Goal: Complete application form

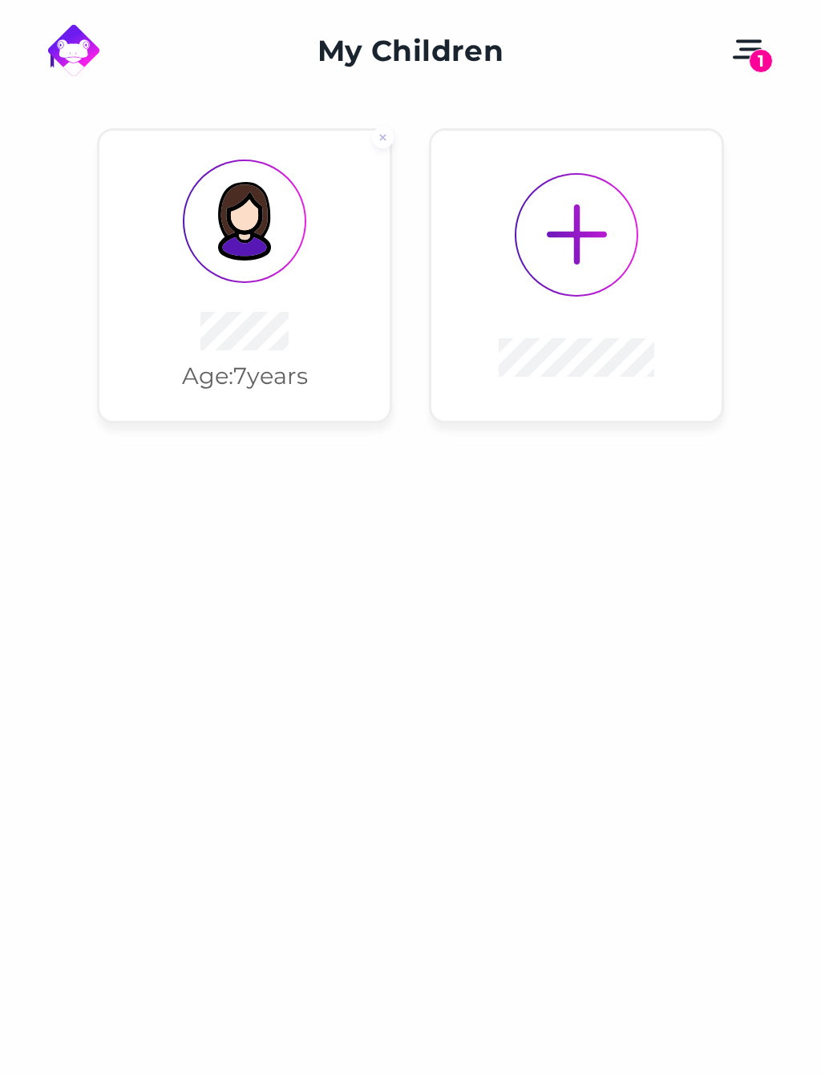
click at [255, 363] on div "Age: [DEMOGRAPHIC_DATA] years" at bounding box center [245, 375] width 126 height 29
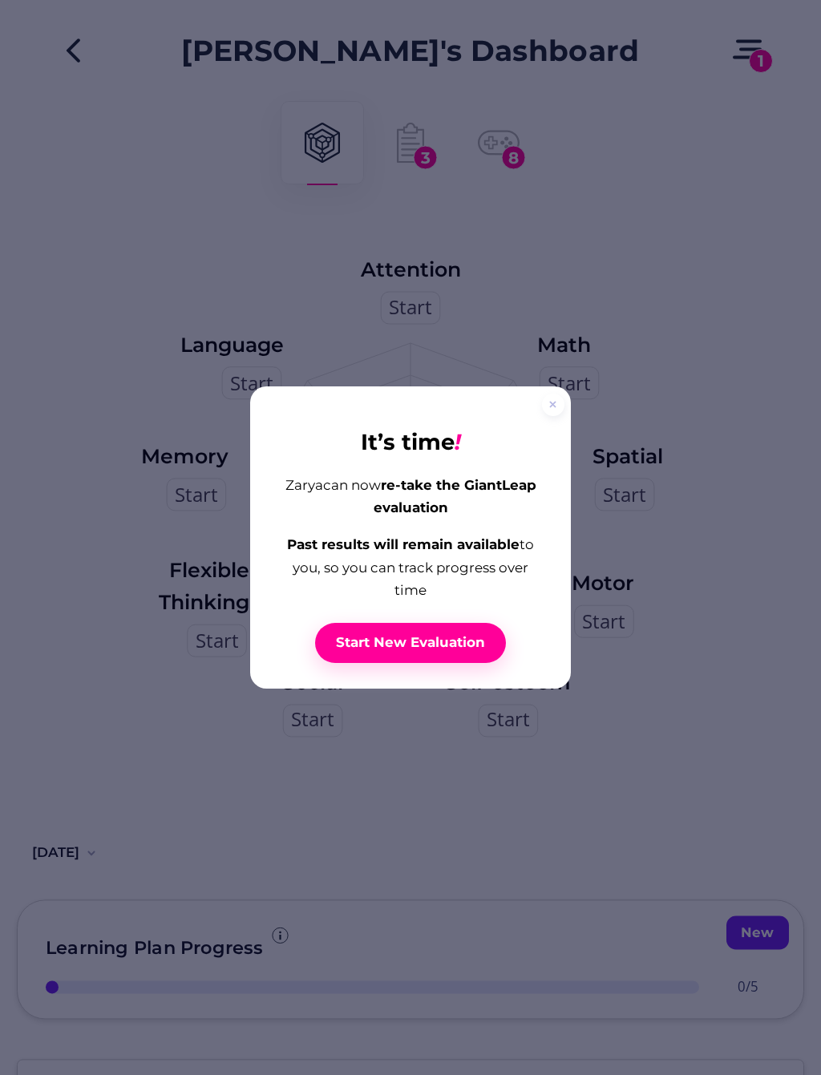
click at [268, 383] on div at bounding box center [410, 537] width 821 height 1075
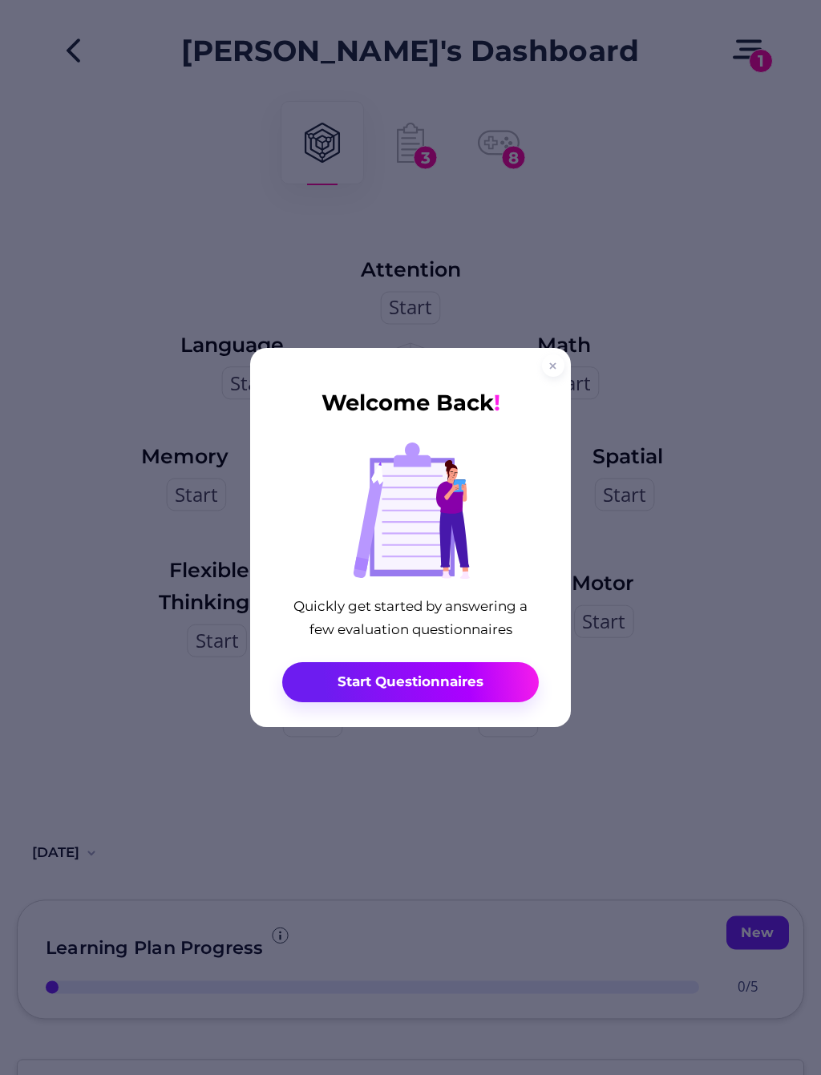
click at [478, 687] on span "Start Questionnaires" at bounding box center [410, 682] width 146 height 18
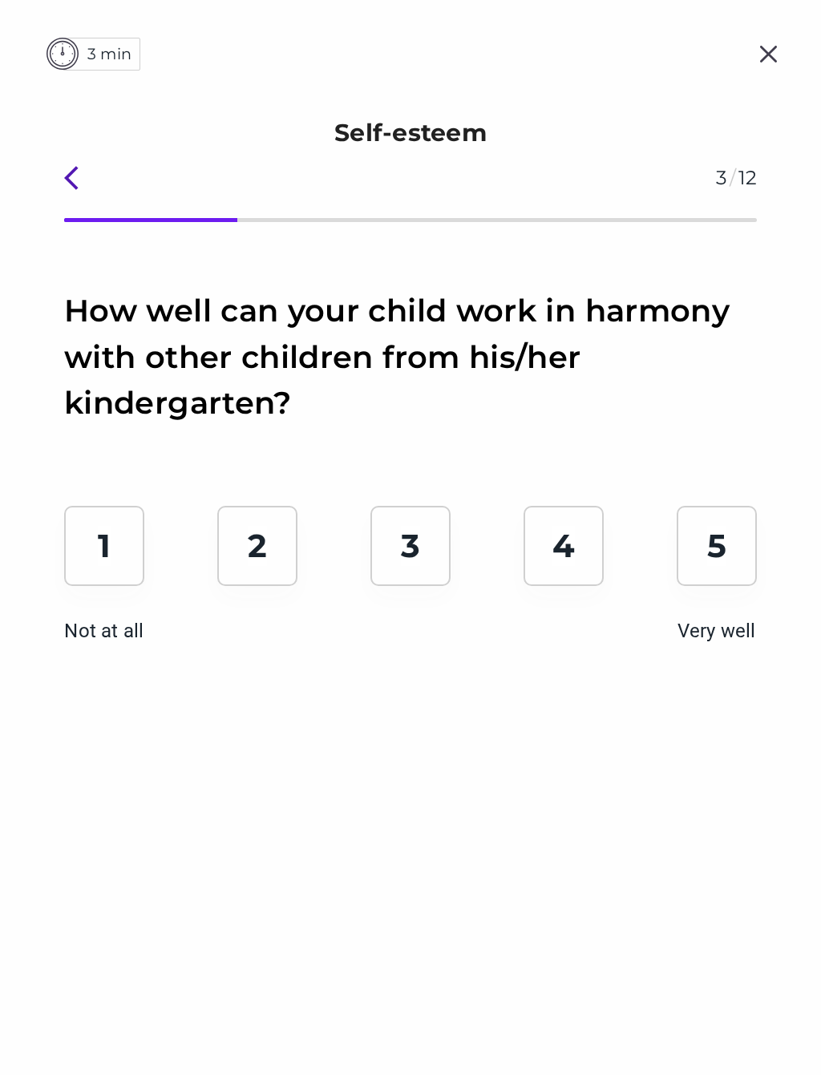
click at [720, 571] on div "5 Very well" at bounding box center [716, 546] width 80 height 80
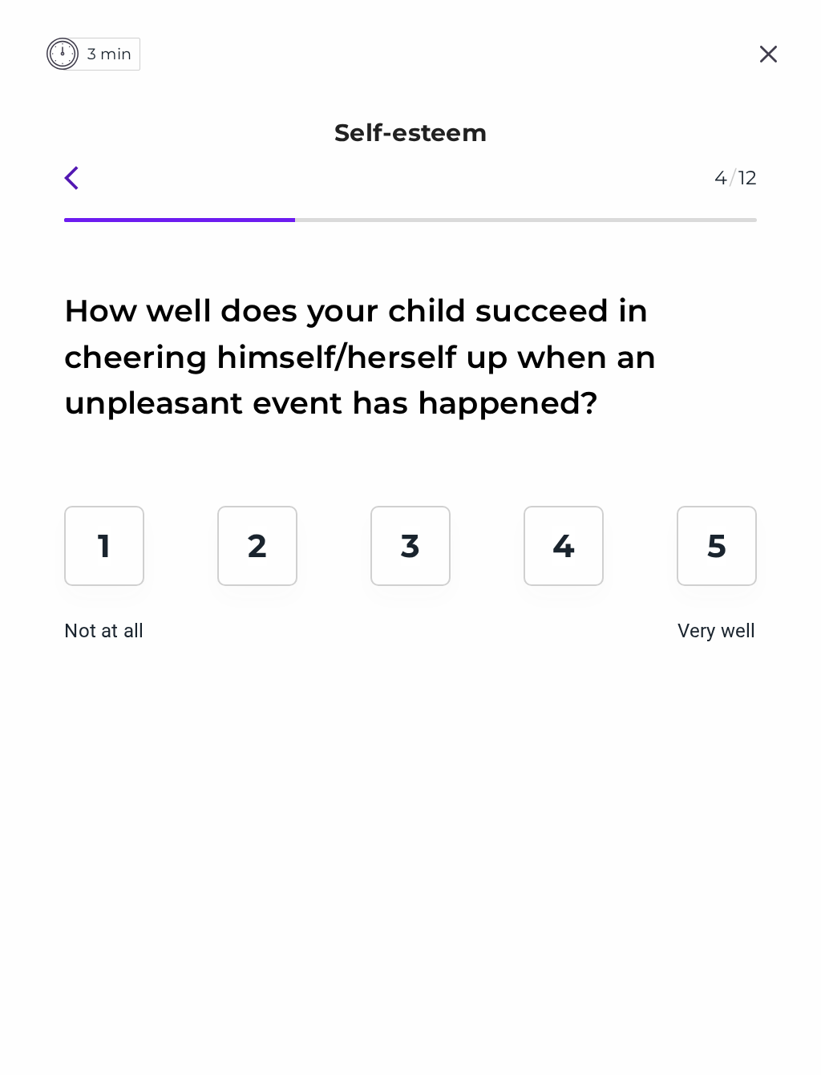
click at [546, 552] on div "4" at bounding box center [563, 546] width 80 height 80
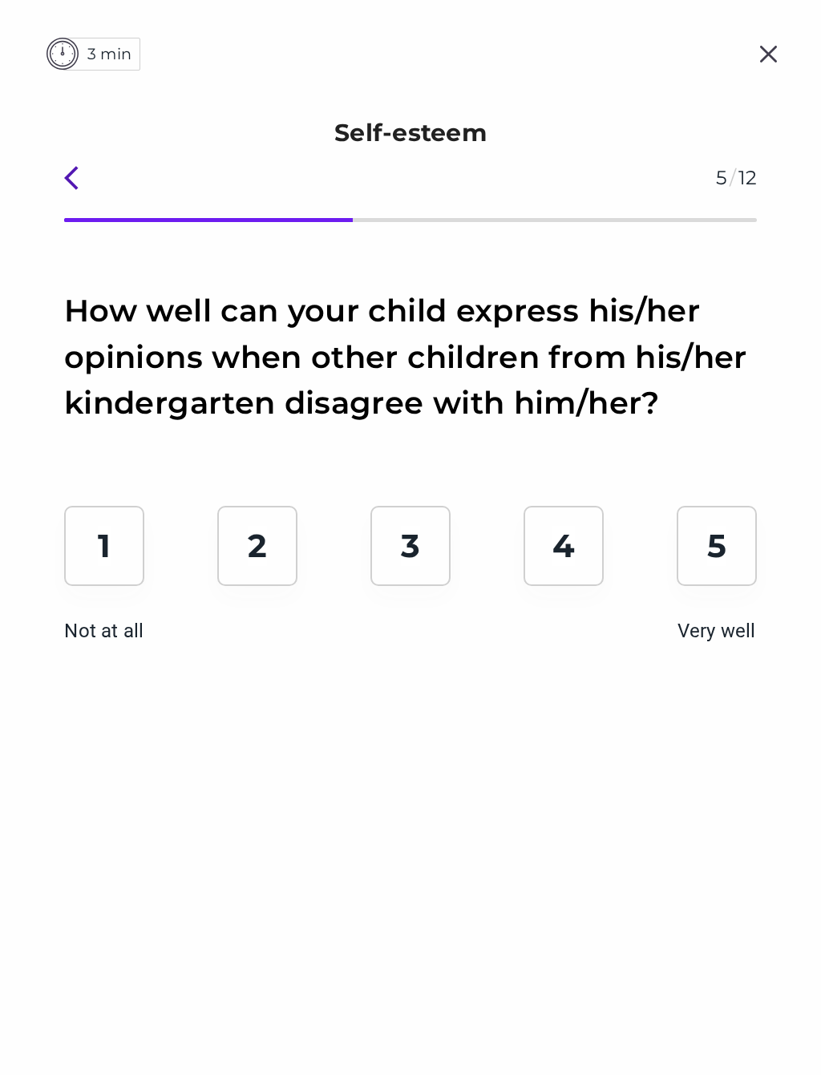
click at [557, 575] on div "4" at bounding box center [563, 546] width 80 height 80
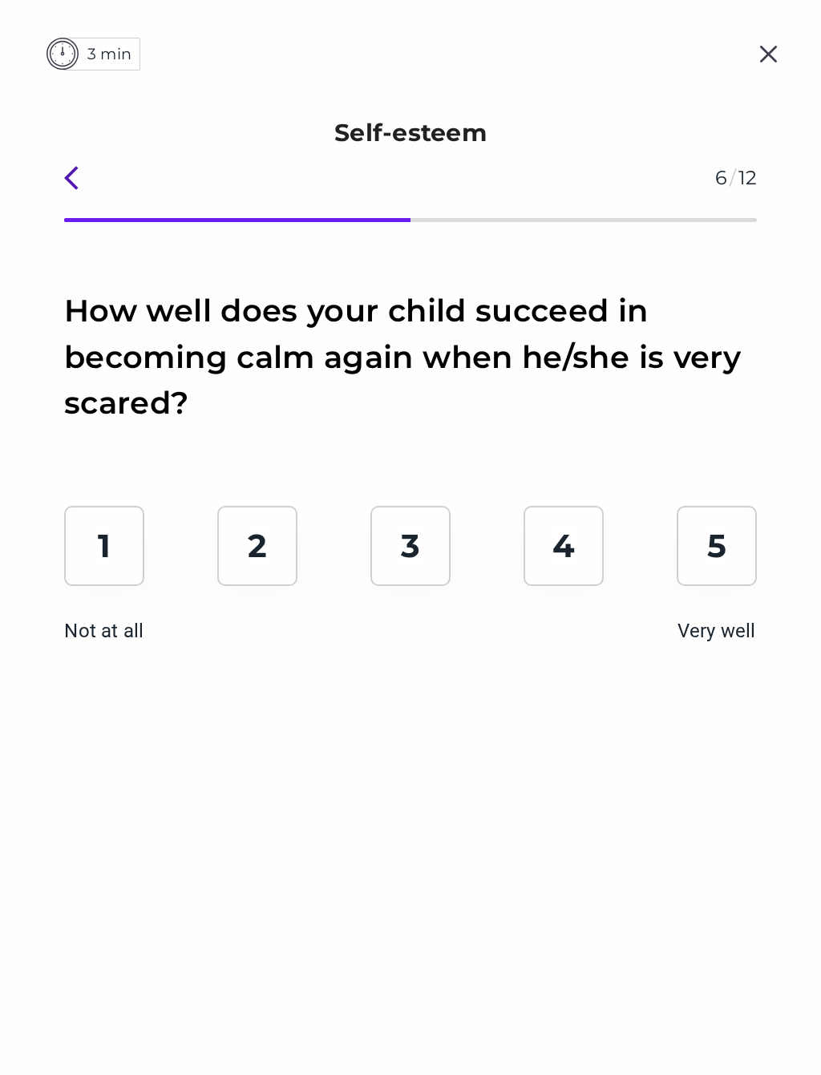
click at [742, 541] on div "5 Very well" at bounding box center [716, 546] width 80 height 80
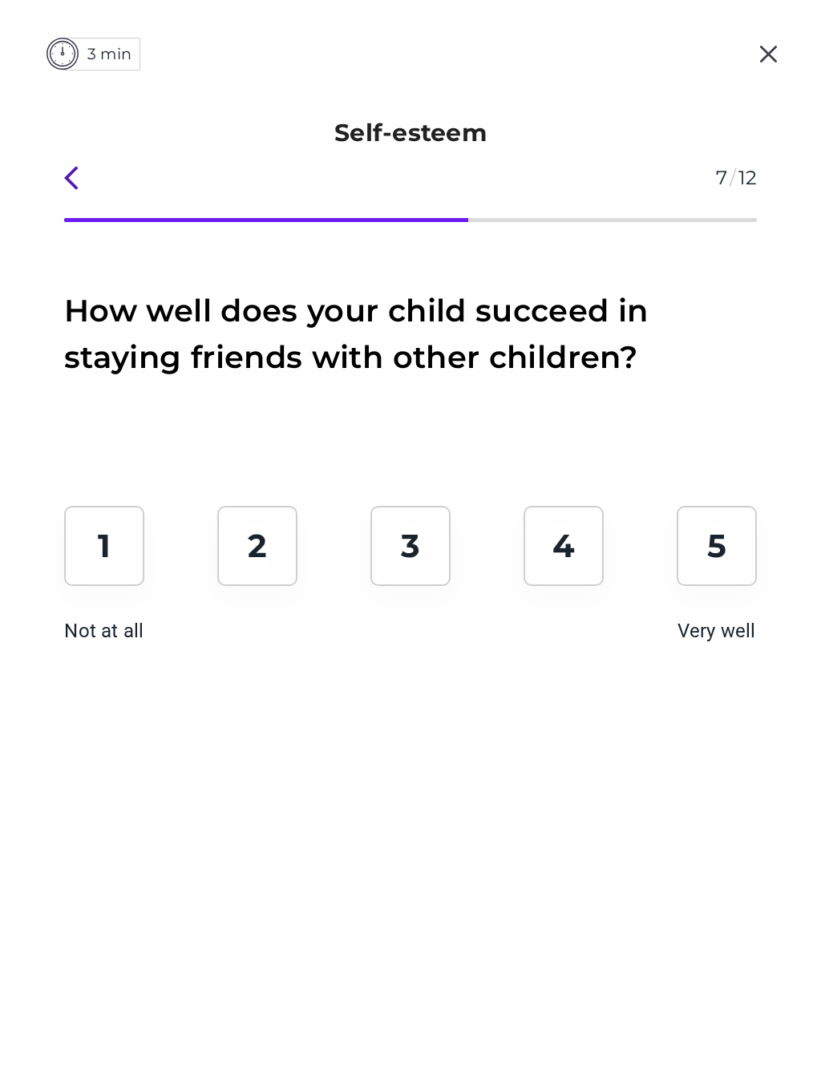
click at [726, 545] on p "5" at bounding box center [716, 546] width 19 height 40
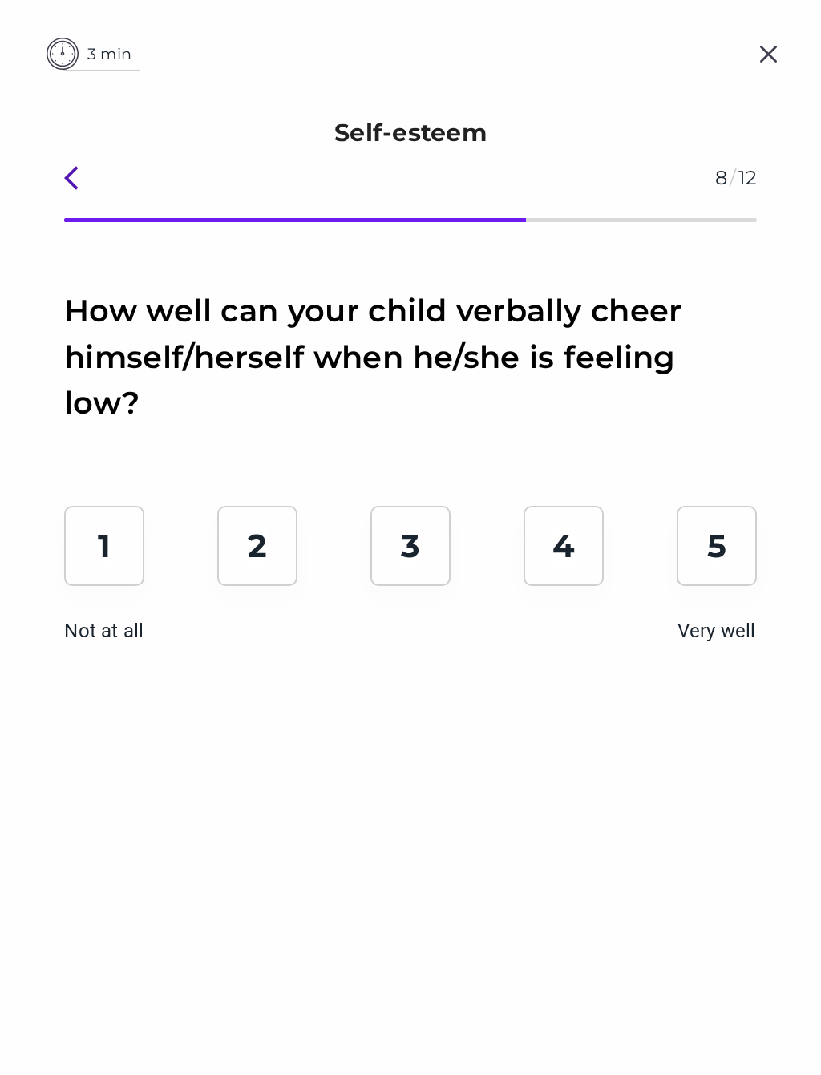
click at [709, 542] on p "5" at bounding box center [716, 546] width 19 height 40
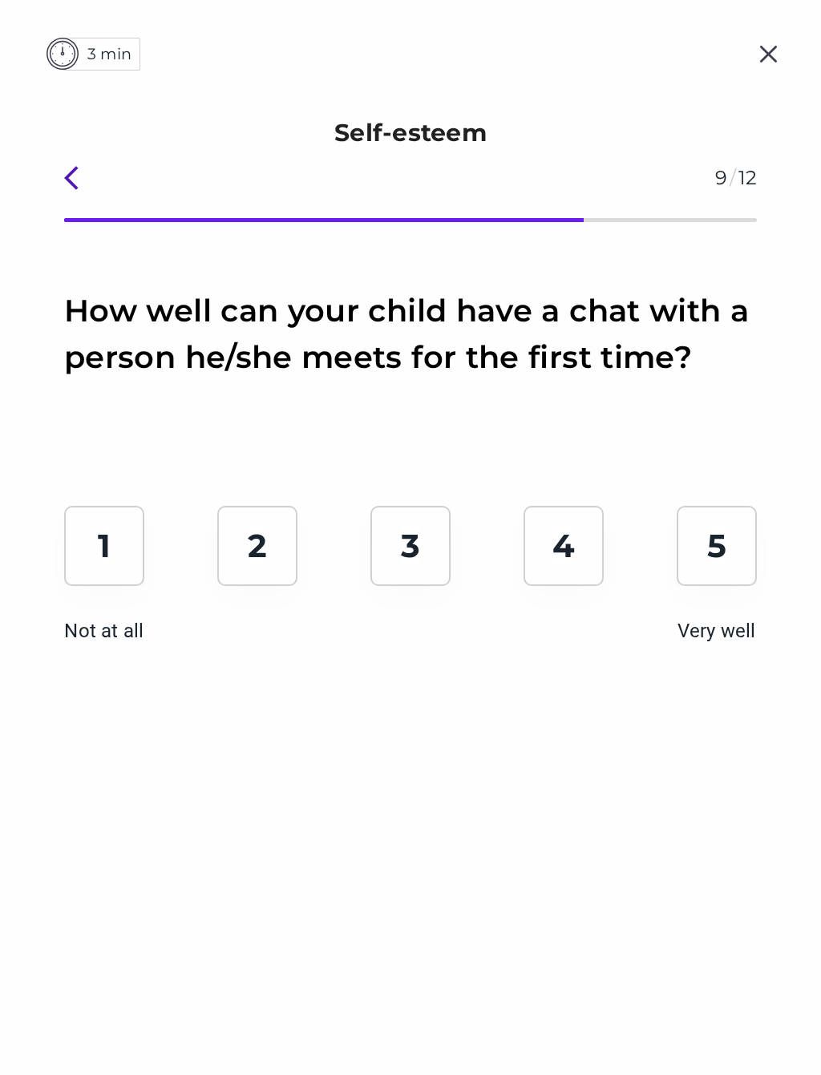
click at [737, 550] on div "5 Very well" at bounding box center [716, 546] width 80 height 80
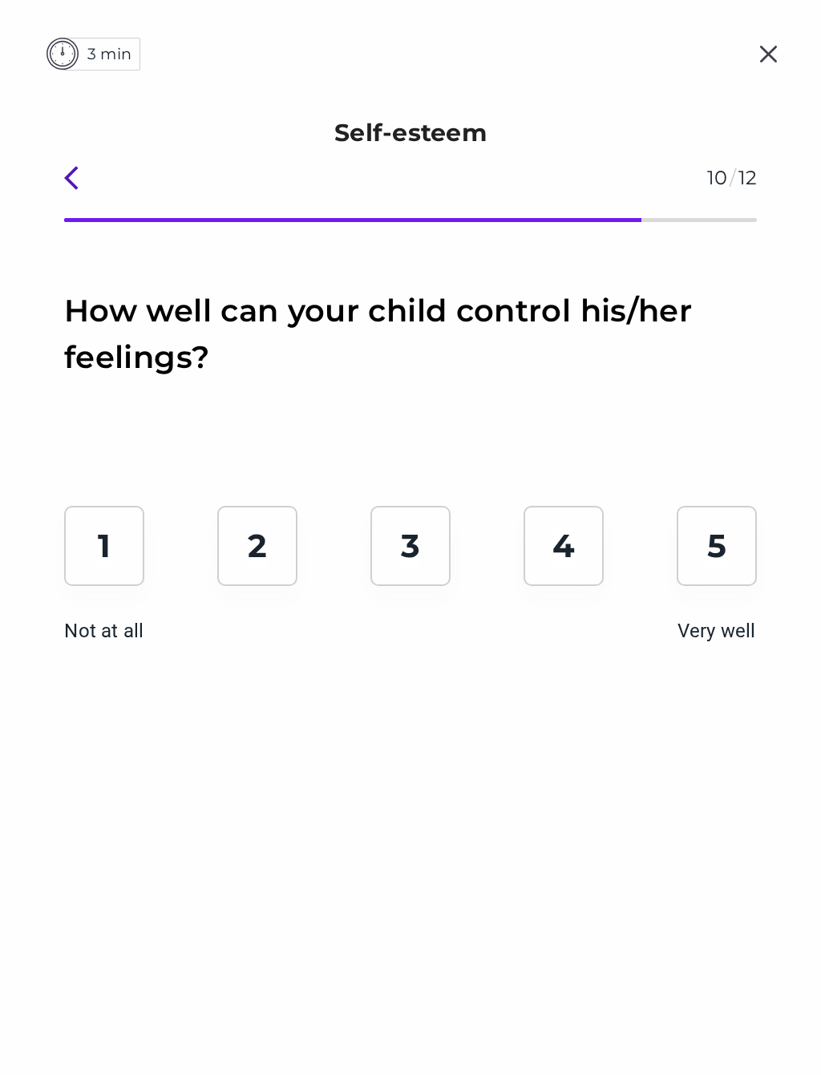
click at [733, 563] on div "5 Very well" at bounding box center [716, 546] width 80 height 80
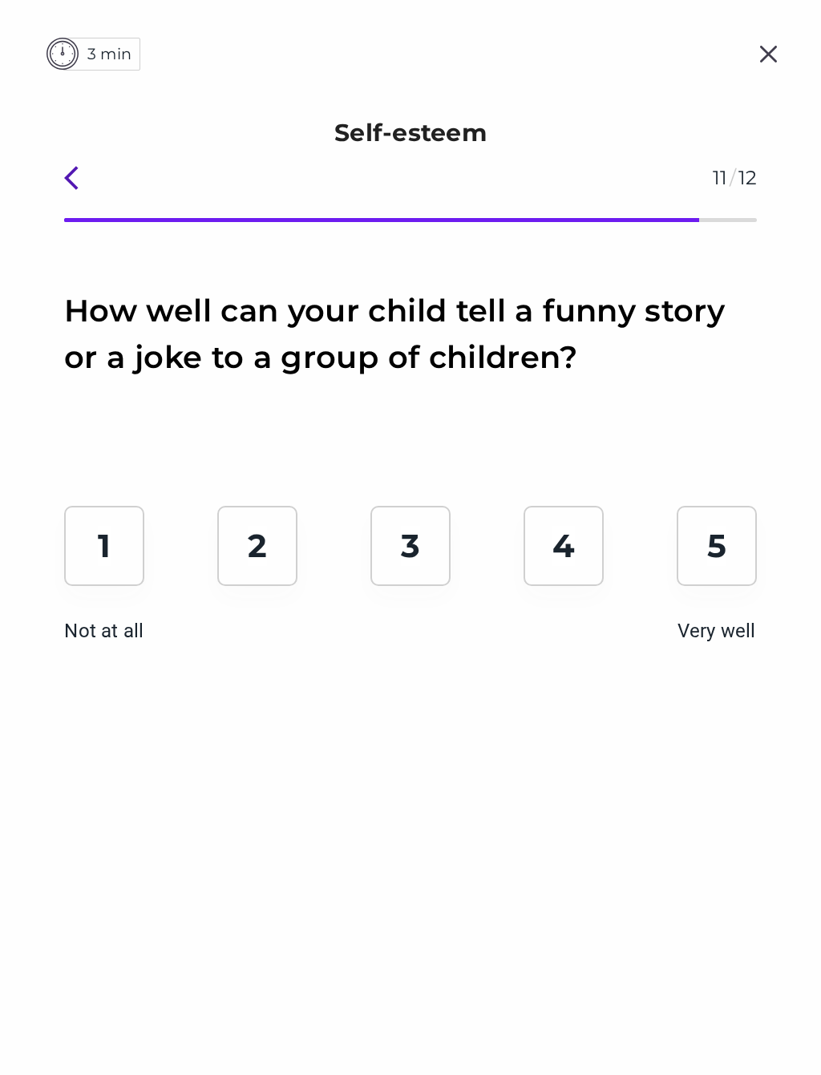
click at [732, 559] on div "5 Very well" at bounding box center [716, 546] width 80 height 80
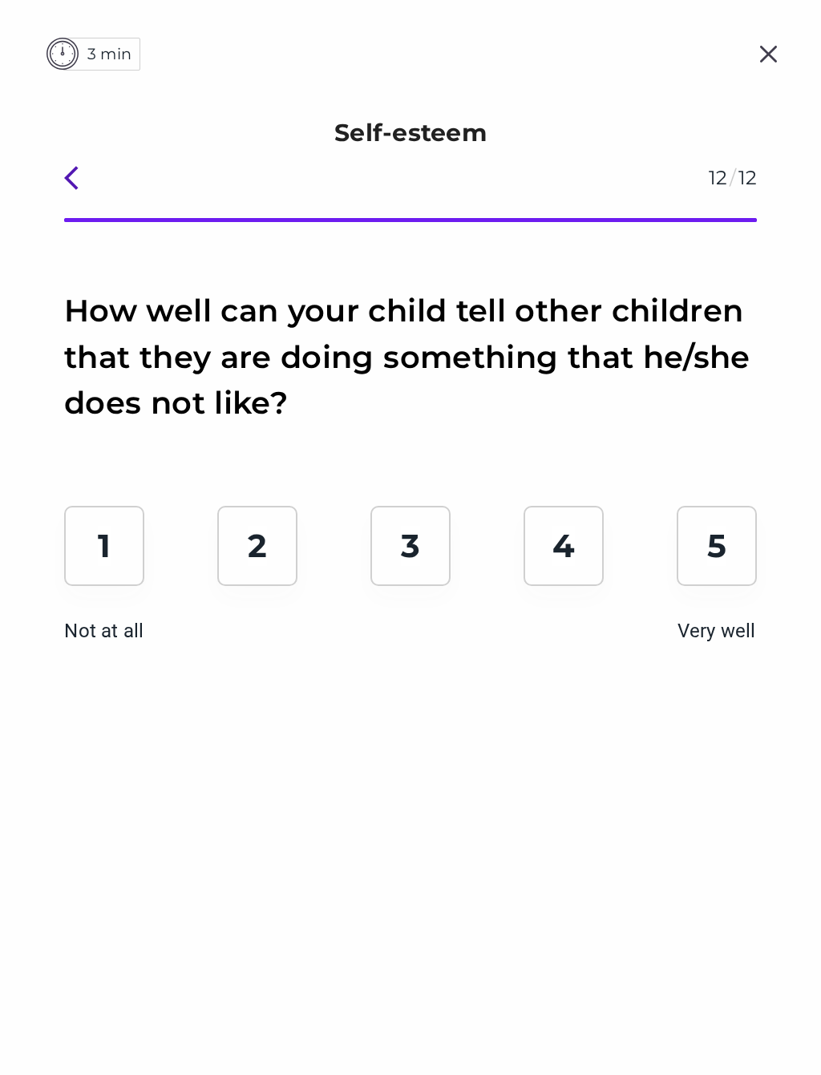
click at [728, 551] on div "5 Very well" at bounding box center [716, 546] width 80 height 80
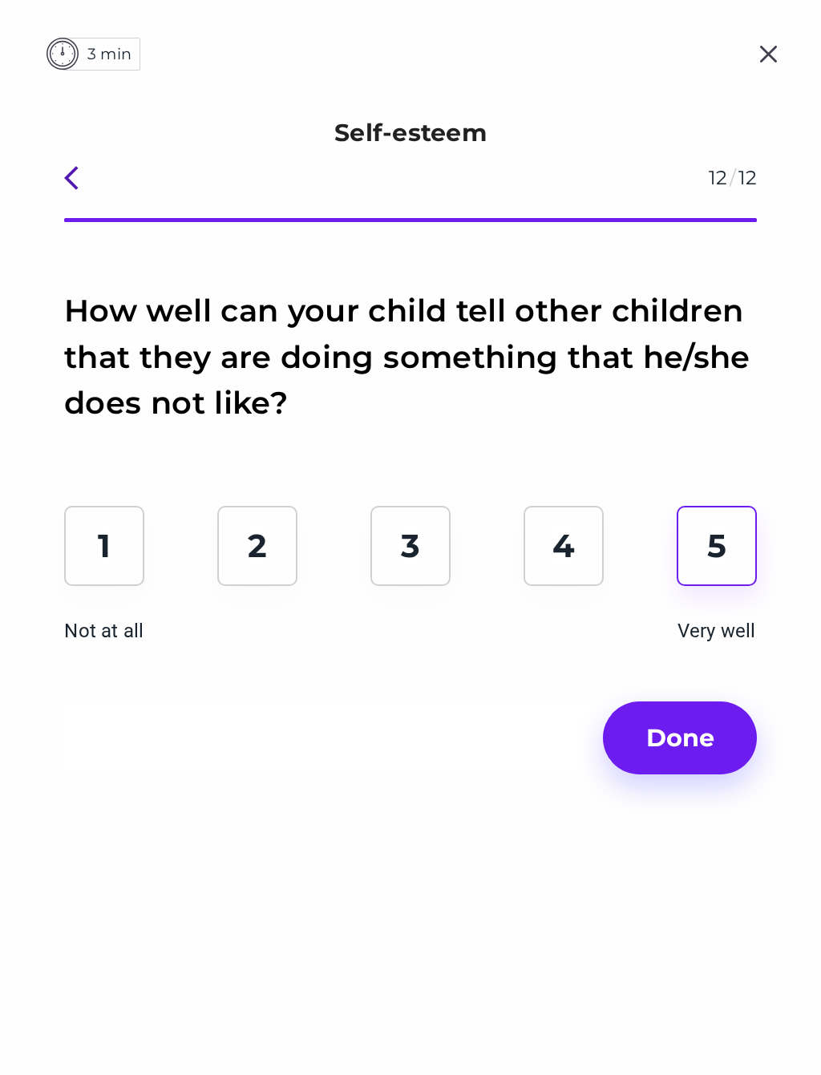
click at [704, 728] on span "Done" at bounding box center [680, 738] width 94 height 42
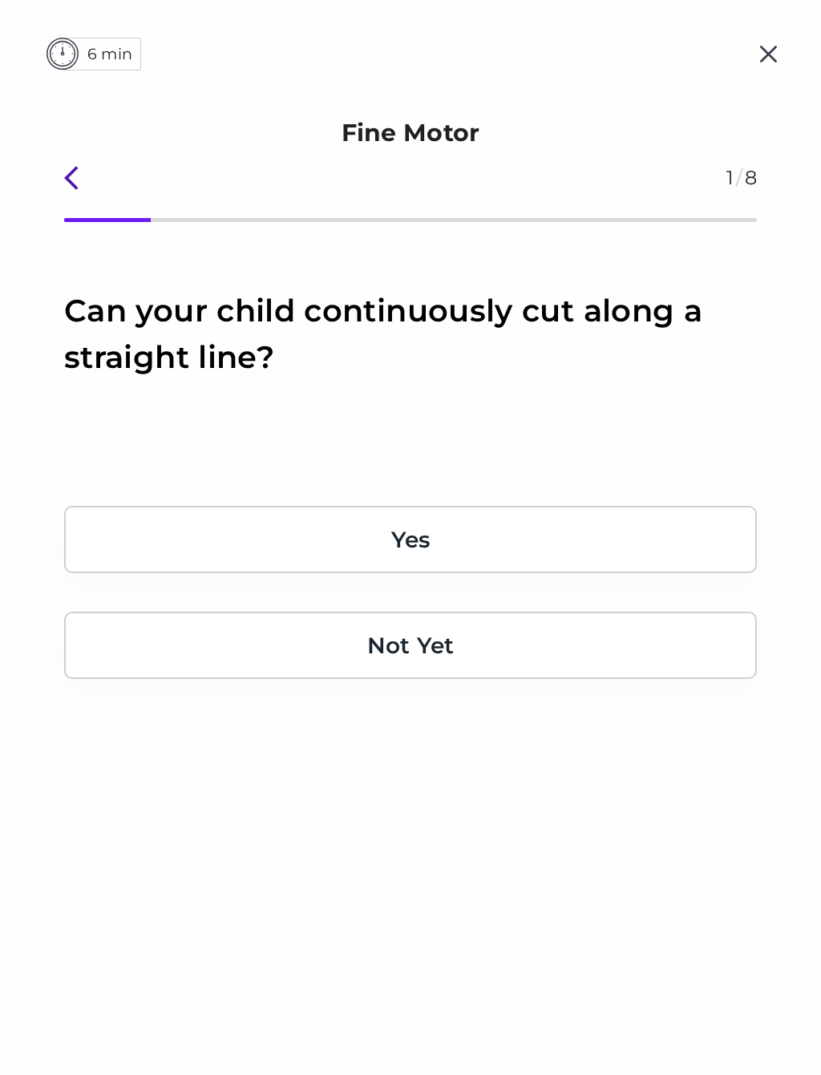
click at [680, 532] on div "Yes" at bounding box center [410, 539] width 692 height 67
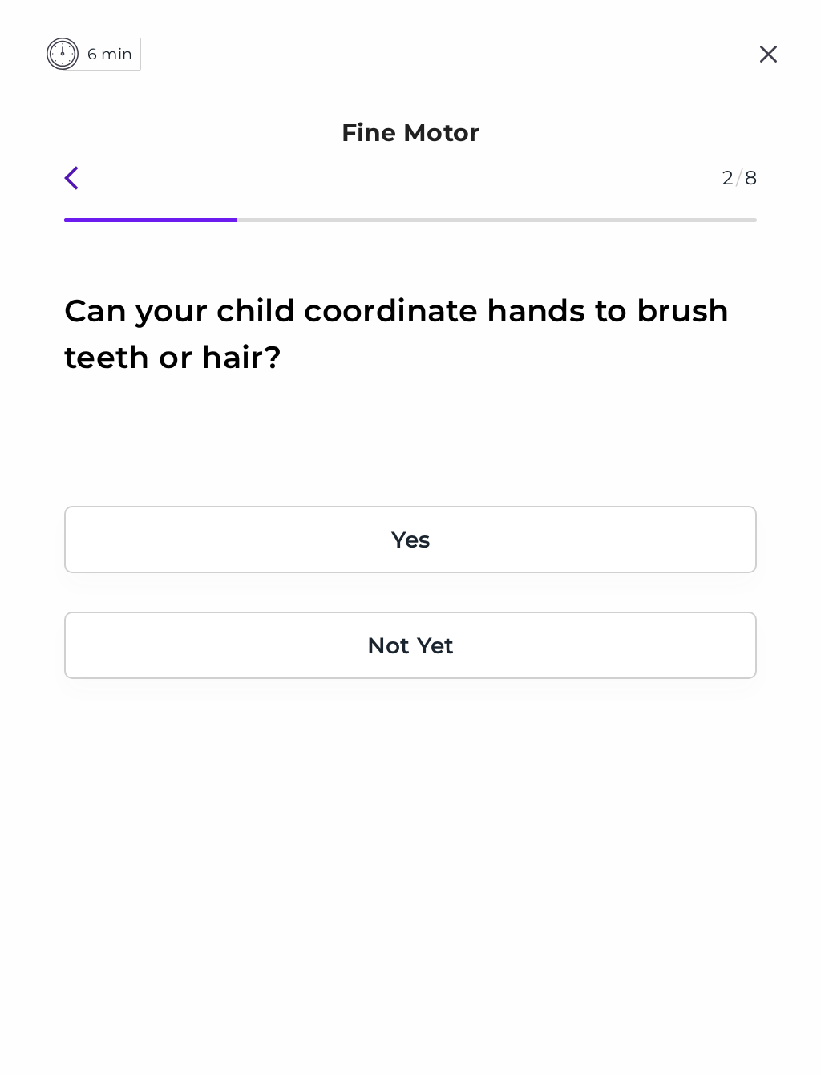
click at [668, 550] on div "Yes" at bounding box center [410, 539] width 692 height 67
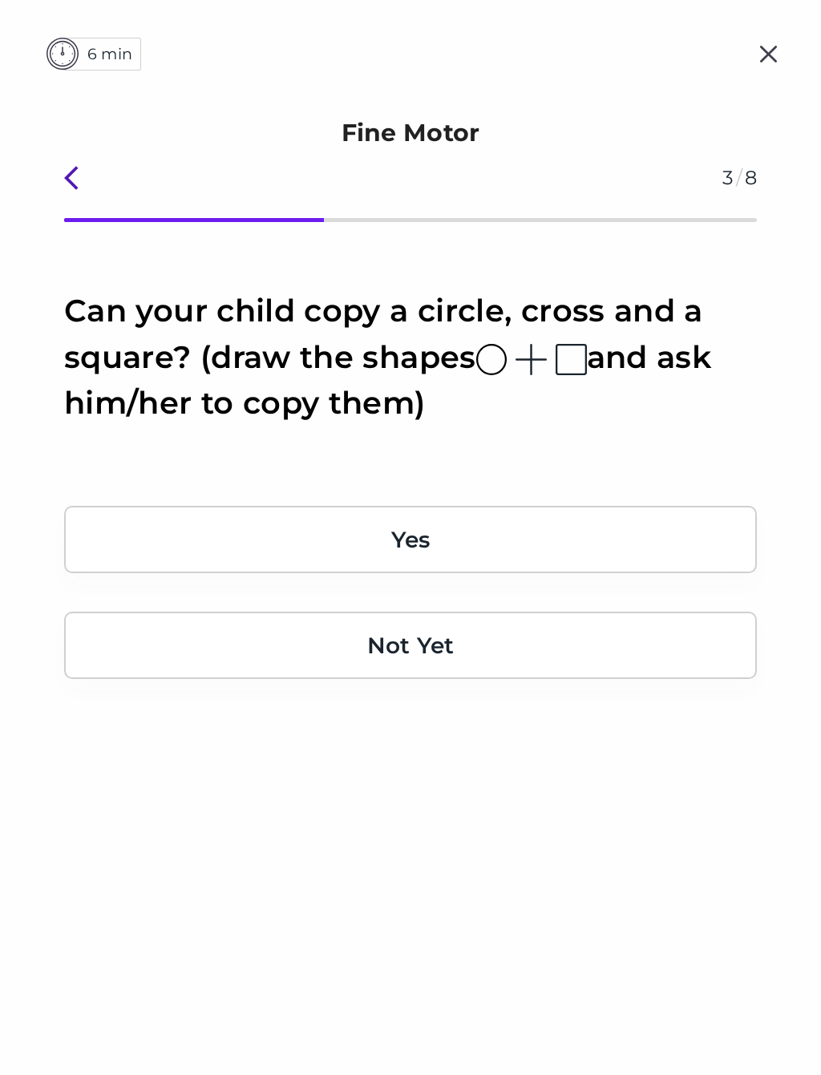
click at [663, 538] on div "Yes" at bounding box center [410, 539] width 692 height 67
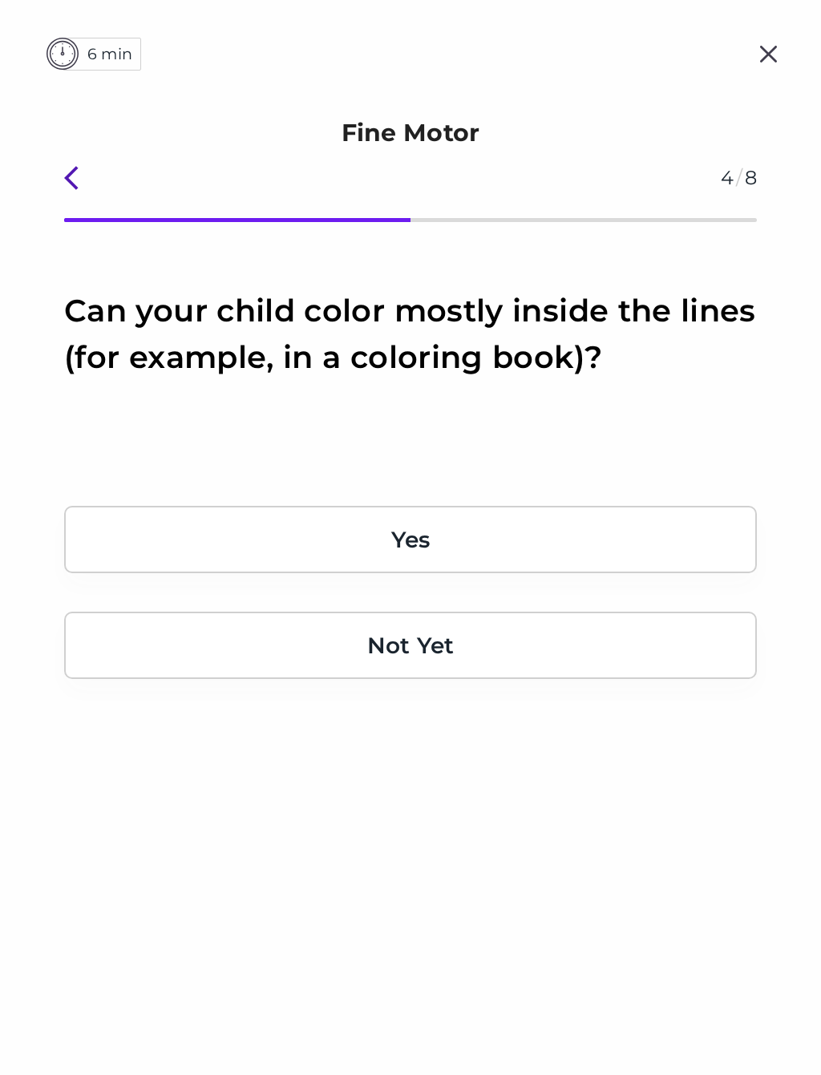
click at [668, 530] on div "Yes" at bounding box center [410, 539] width 692 height 67
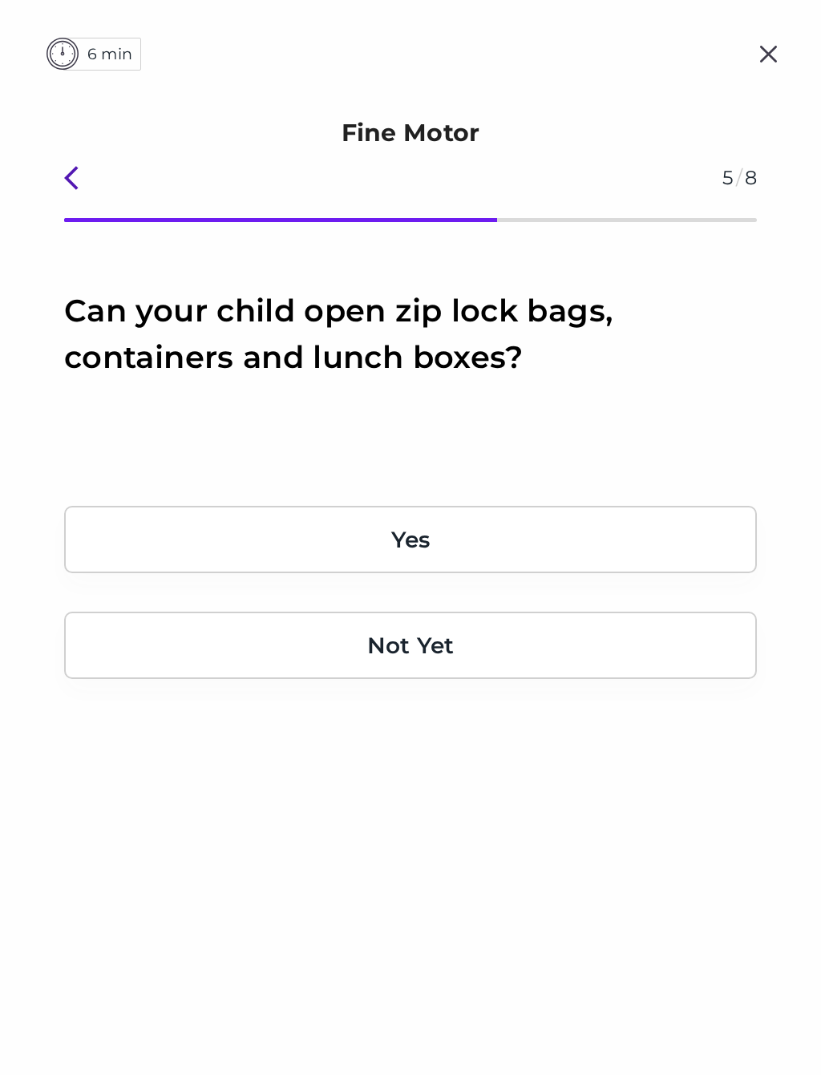
click at [676, 534] on div "Yes" at bounding box center [410, 539] width 692 height 67
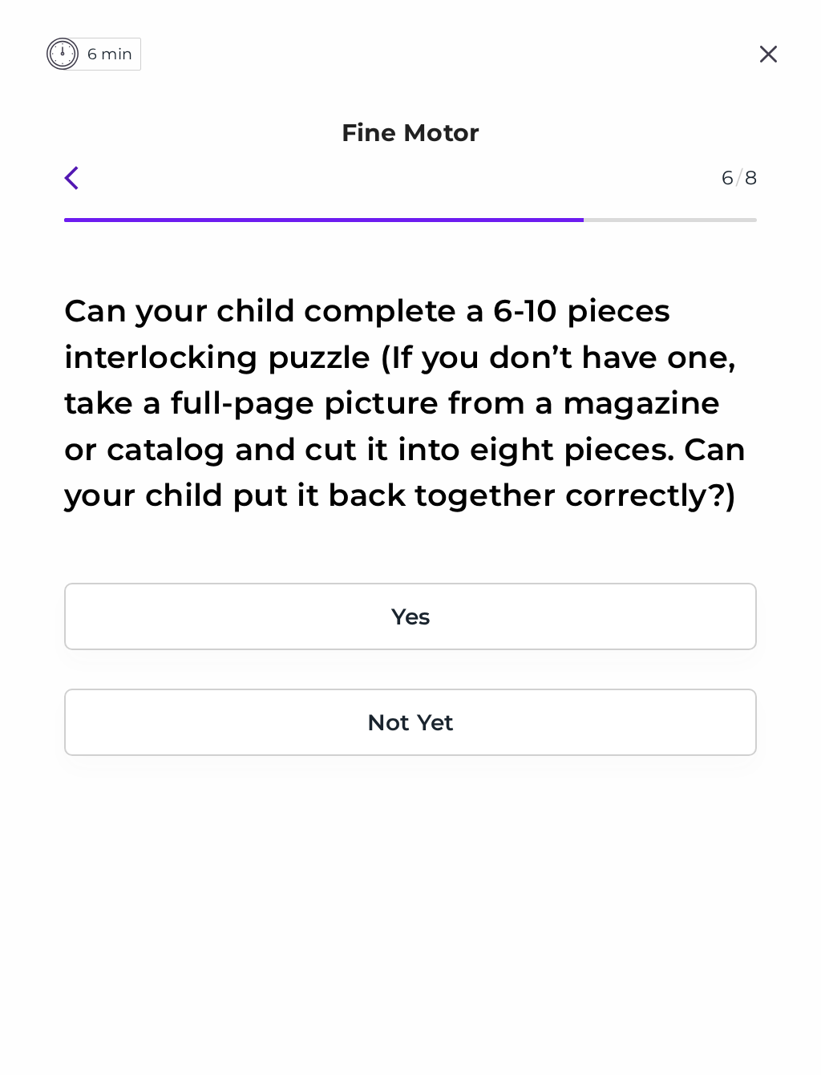
click at [659, 597] on div "Yes" at bounding box center [410, 616] width 692 height 67
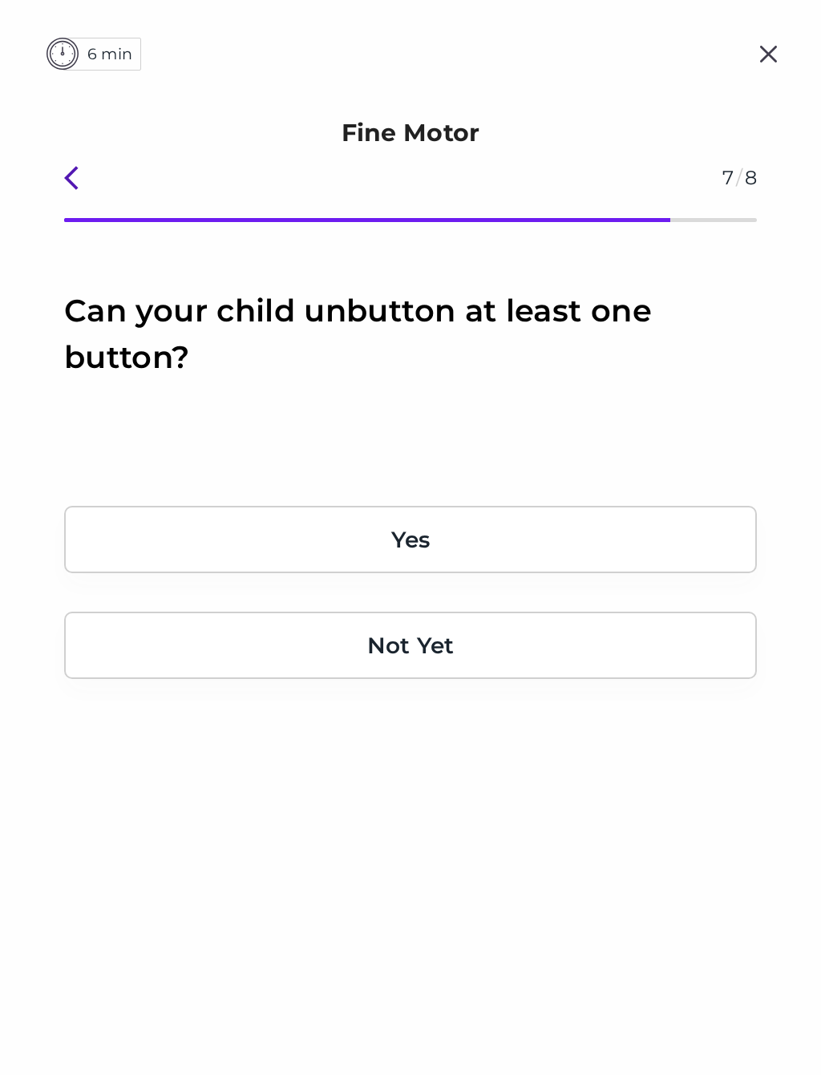
click at [669, 552] on div "Yes" at bounding box center [410, 539] width 692 height 67
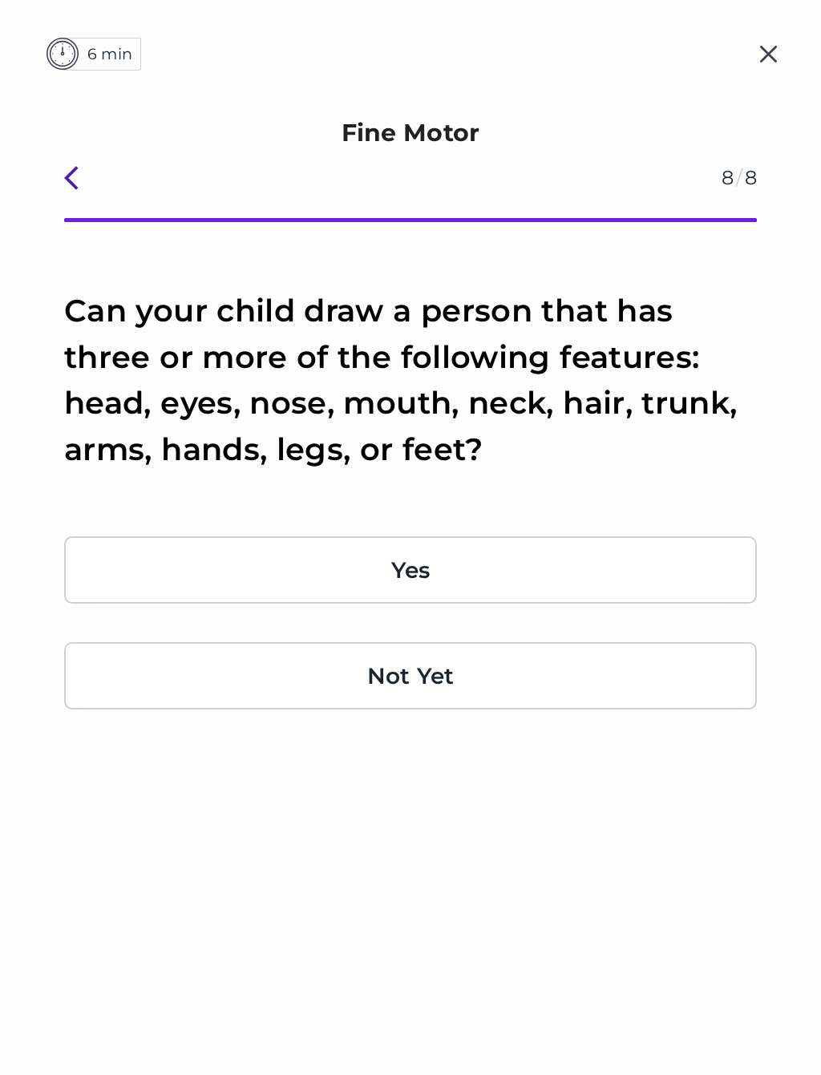
click at [661, 563] on div "Yes" at bounding box center [410, 569] width 692 height 67
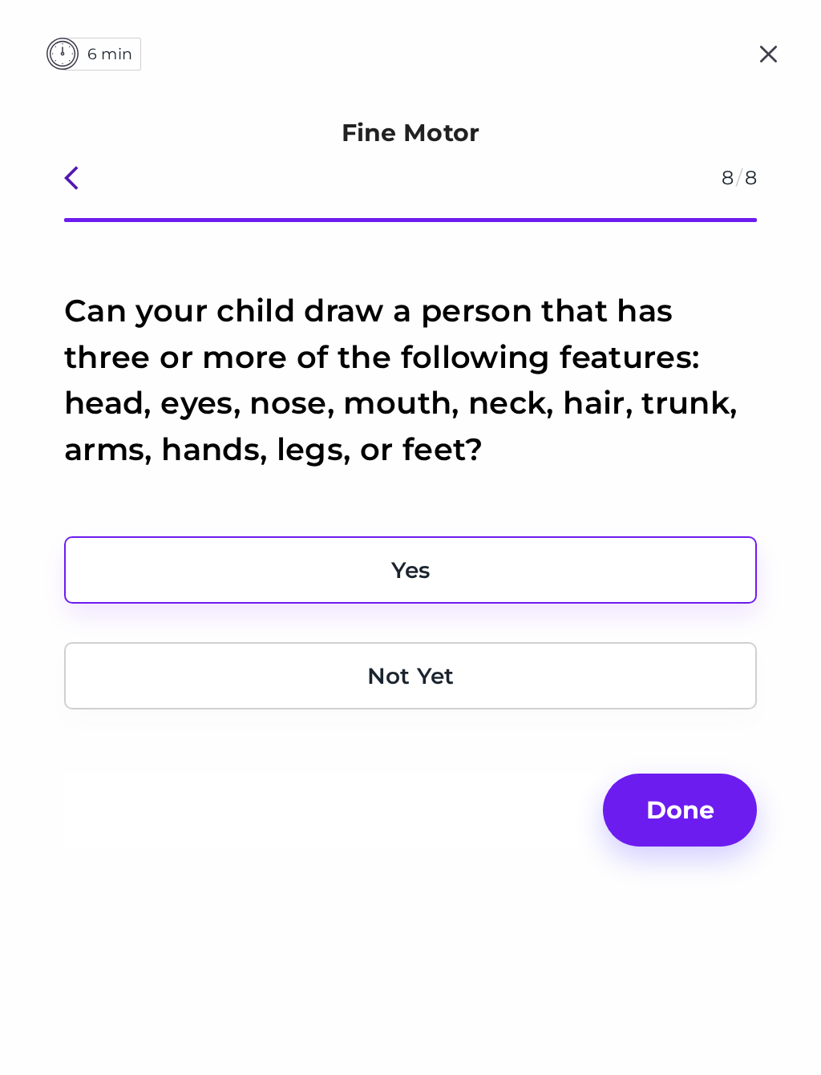
click at [695, 806] on span "Done" at bounding box center [680, 810] width 94 height 42
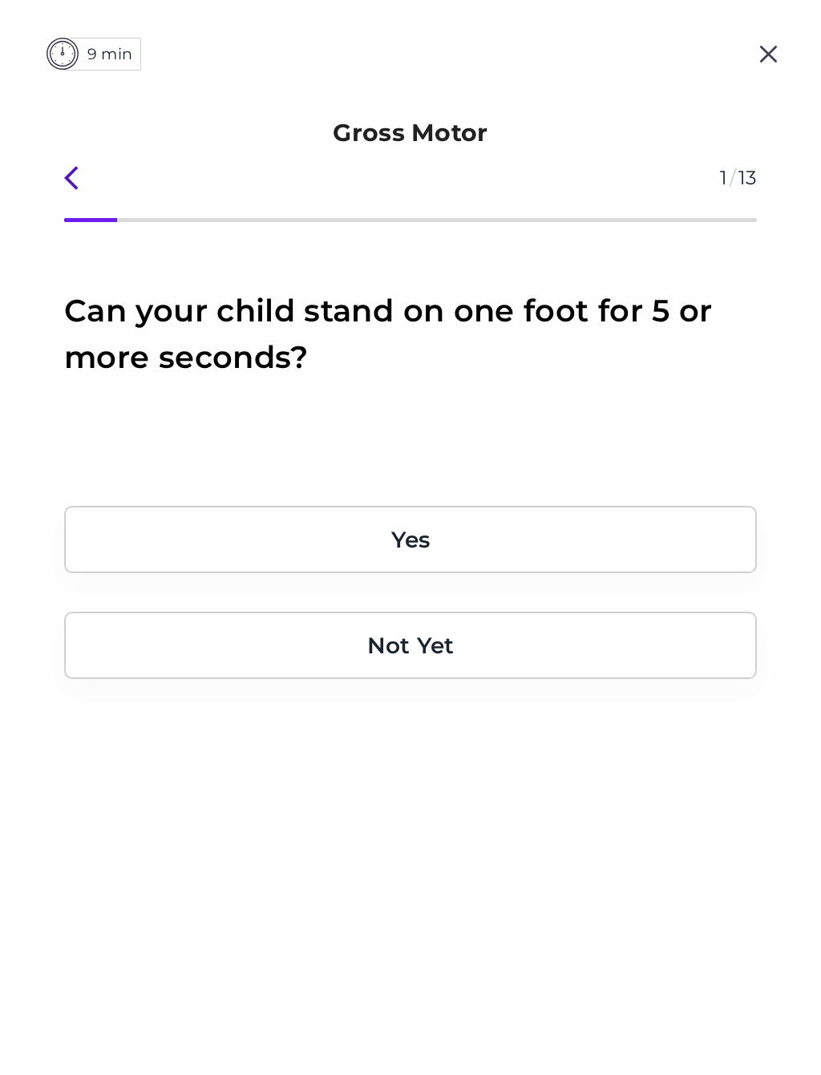
click at [635, 542] on div "Yes" at bounding box center [410, 539] width 692 height 67
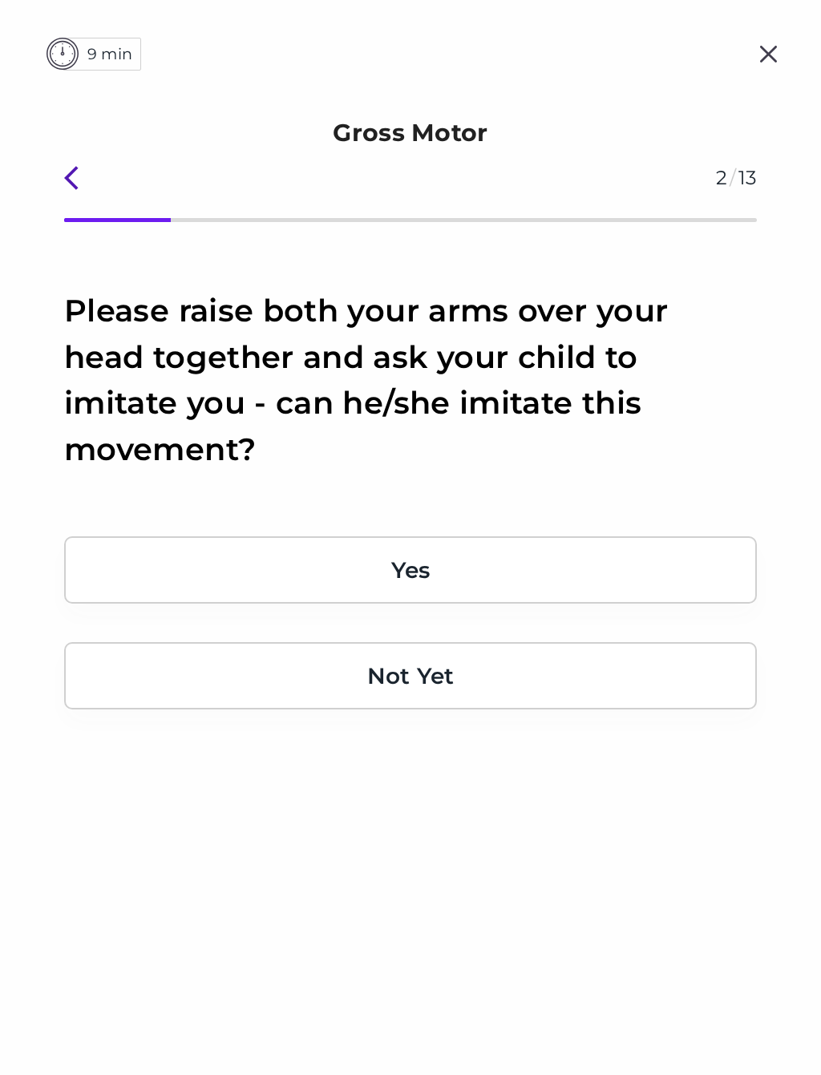
click at [663, 577] on div "Yes" at bounding box center [410, 569] width 692 height 67
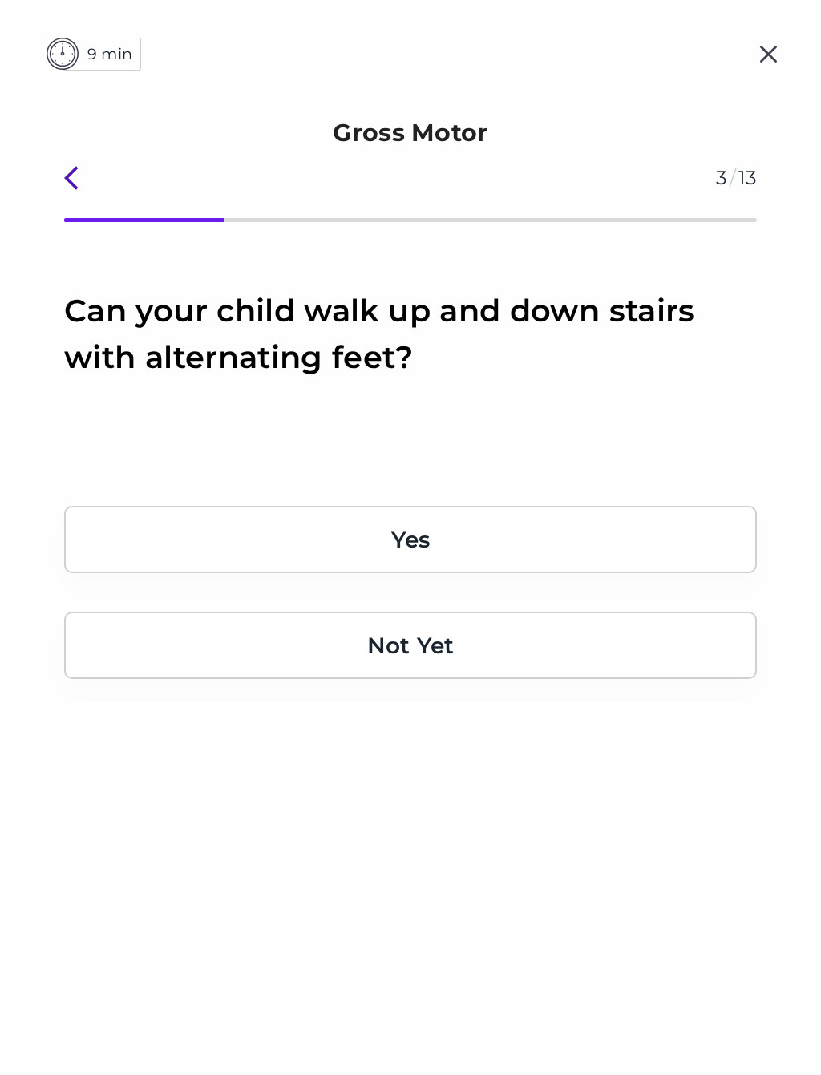
click at [647, 547] on div "Yes" at bounding box center [410, 539] width 692 height 67
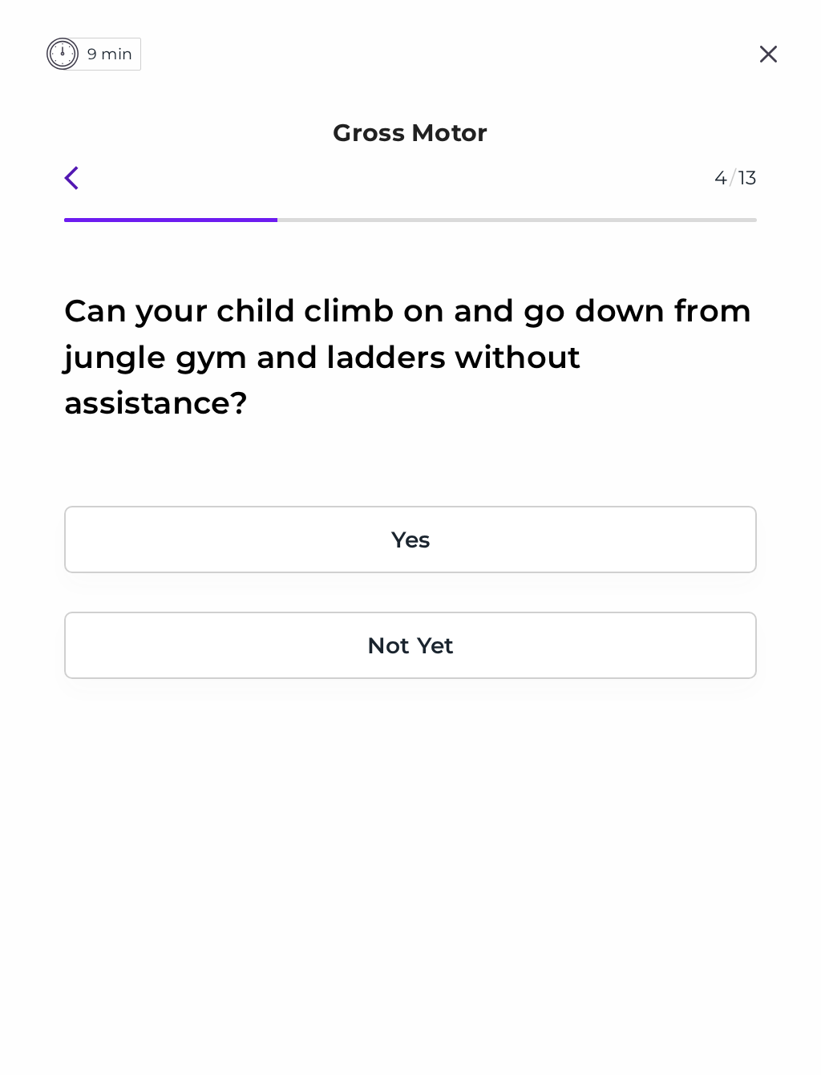
click at [669, 545] on div "Yes" at bounding box center [410, 539] width 692 height 67
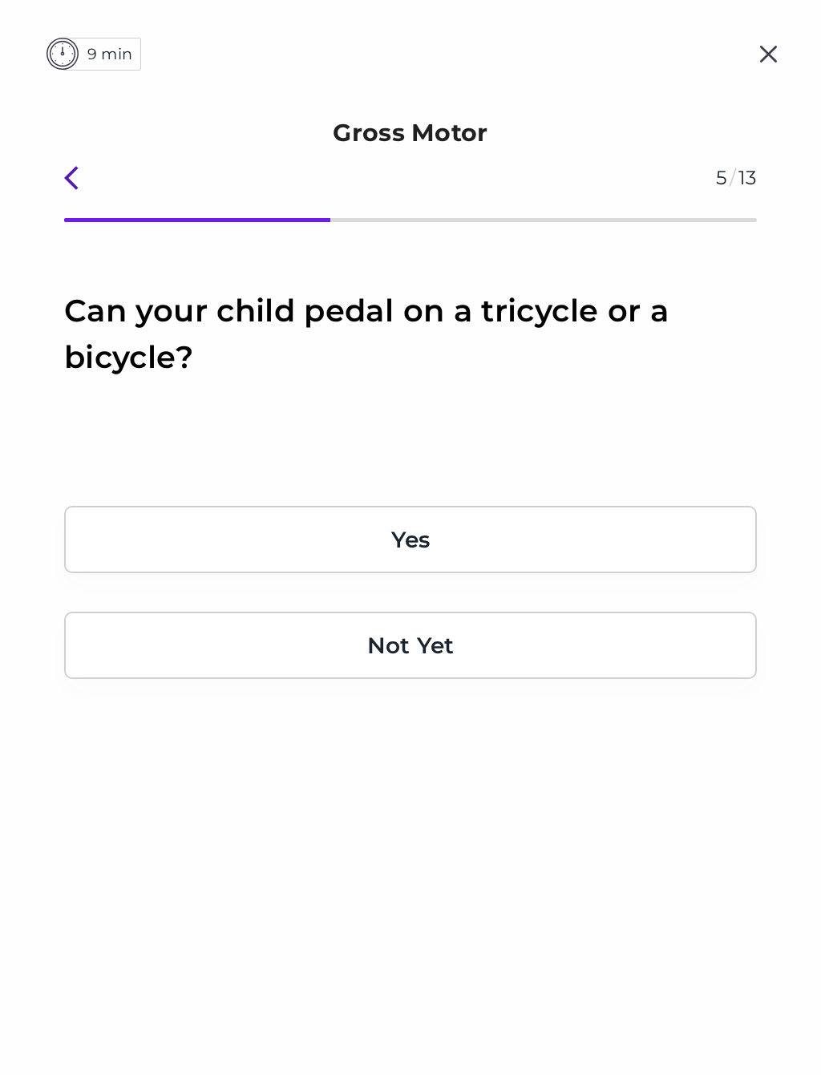
click at [675, 542] on div "Yes" at bounding box center [410, 539] width 692 height 67
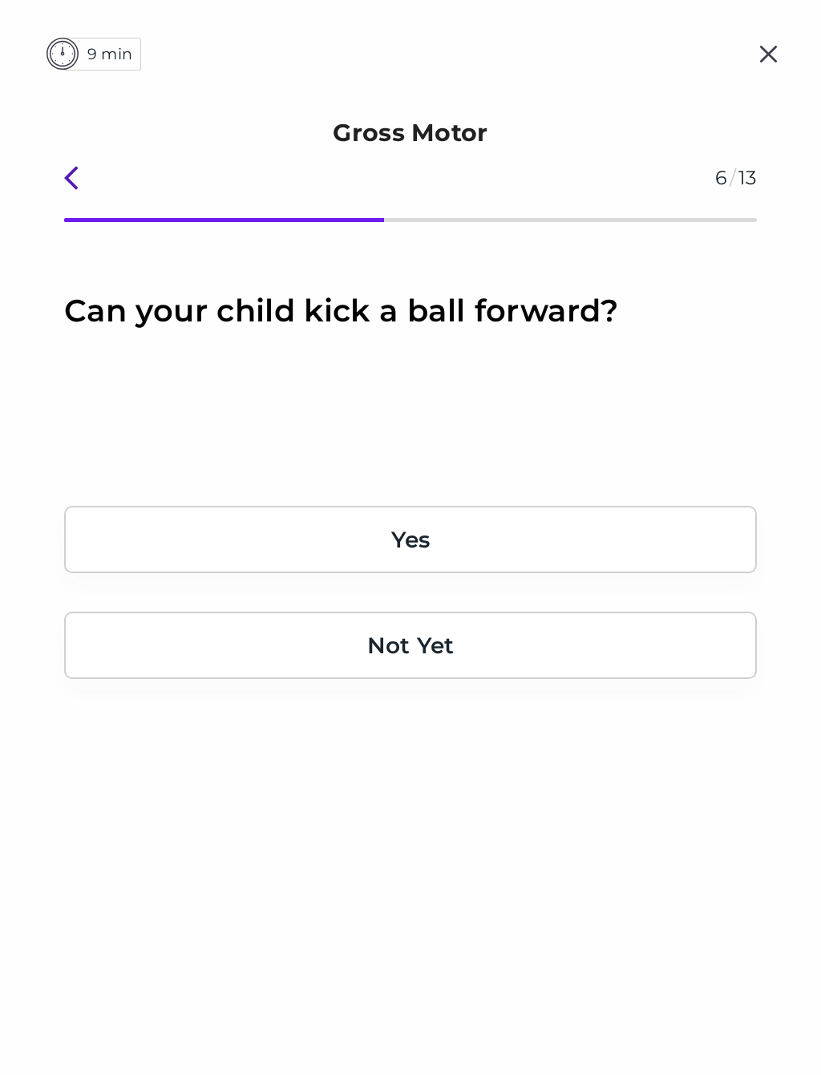
click at [692, 533] on div "Yes" at bounding box center [410, 539] width 692 height 67
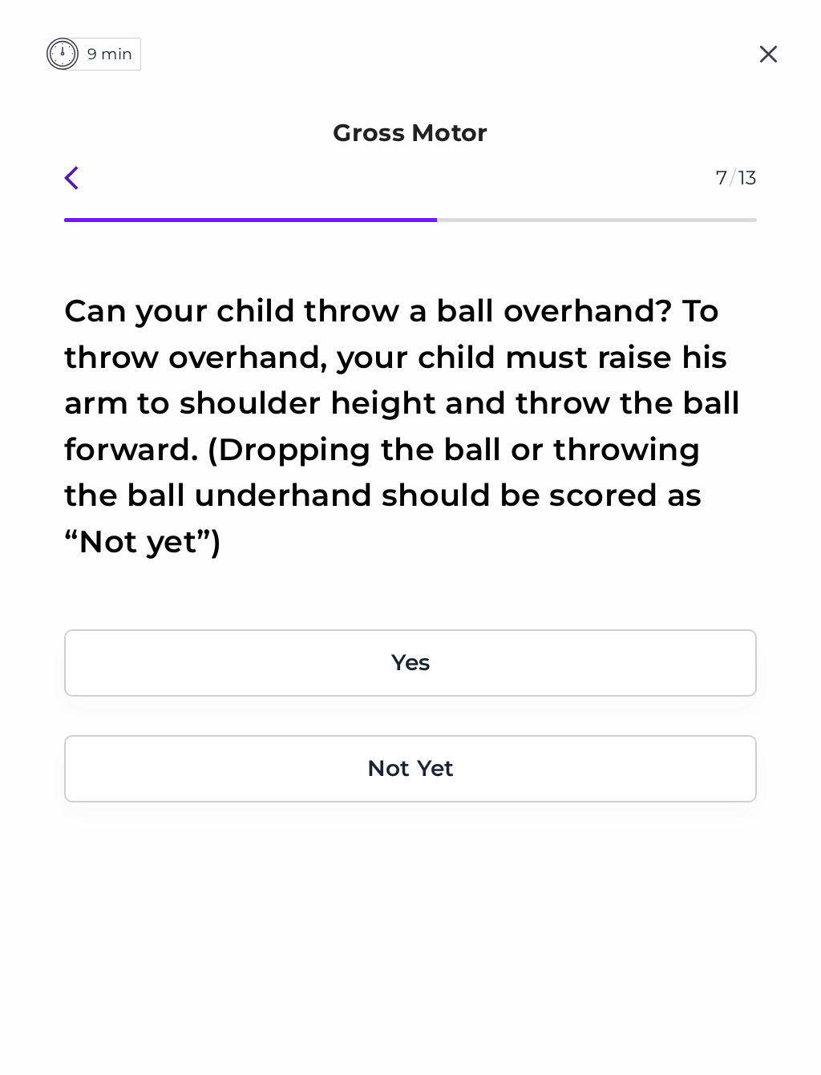
click at [654, 655] on div "Yes" at bounding box center [410, 662] width 692 height 67
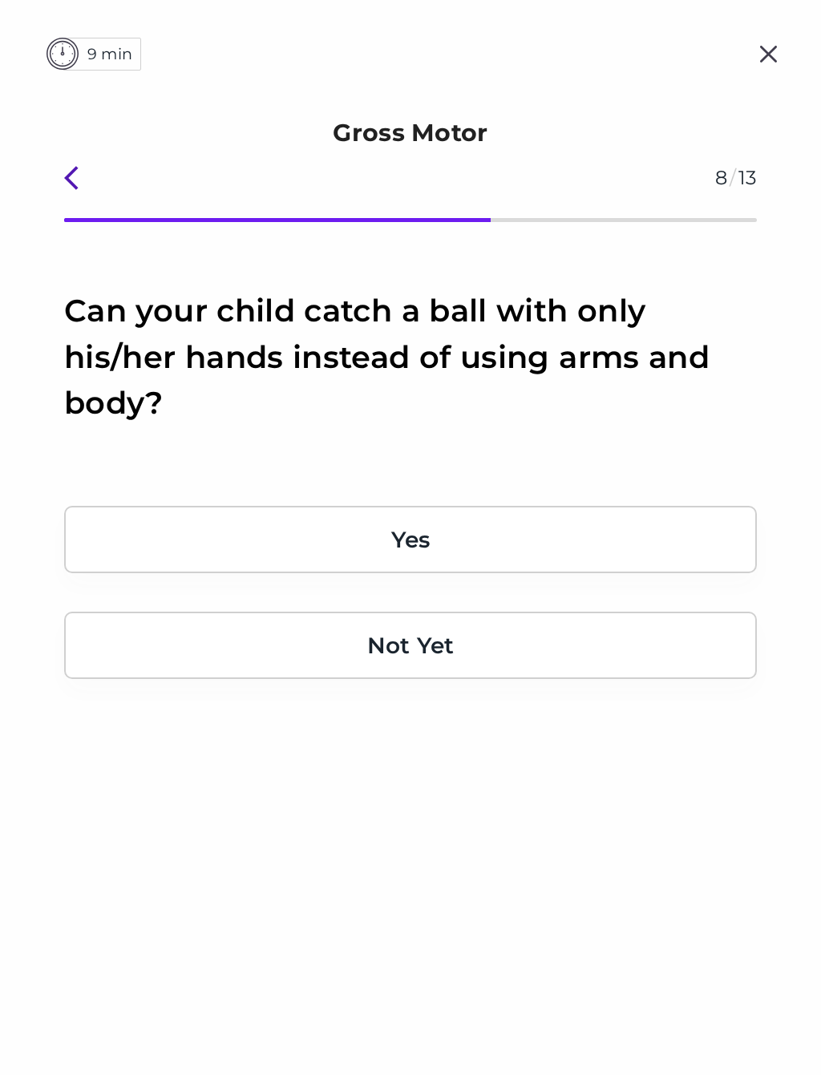
click at [579, 551] on div "Yes" at bounding box center [410, 539] width 692 height 67
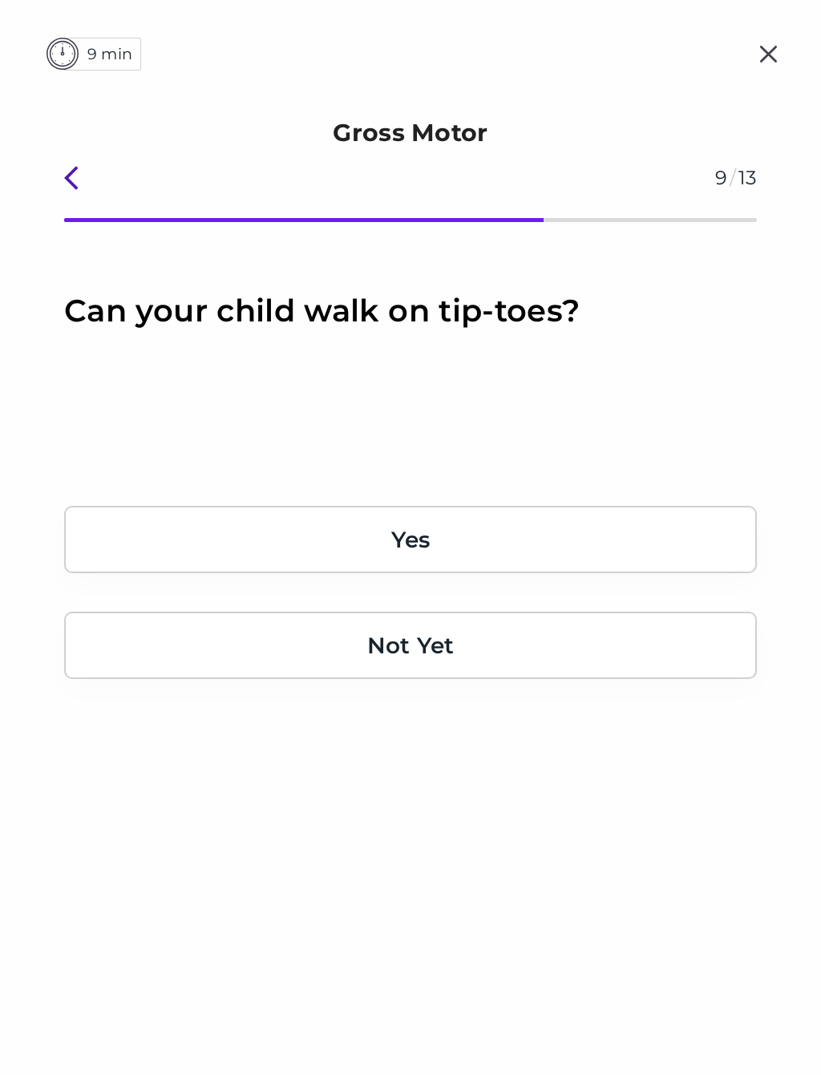
click at [555, 545] on div "Yes" at bounding box center [410, 539] width 692 height 67
click at [500, 533] on div "Yes" at bounding box center [410, 539] width 692 height 67
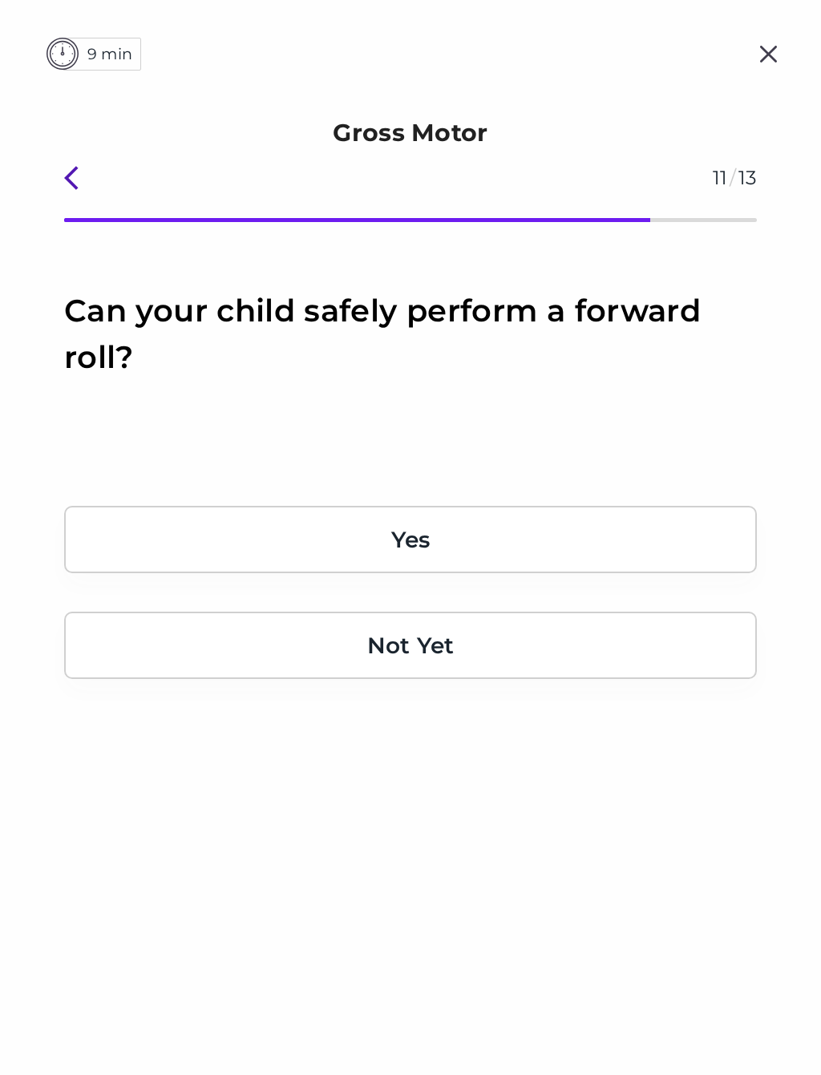
click at [487, 596] on div "Yes Not Yet" at bounding box center [410, 592] width 692 height 173
click at [496, 518] on div "Yes" at bounding box center [410, 539] width 692 height 67
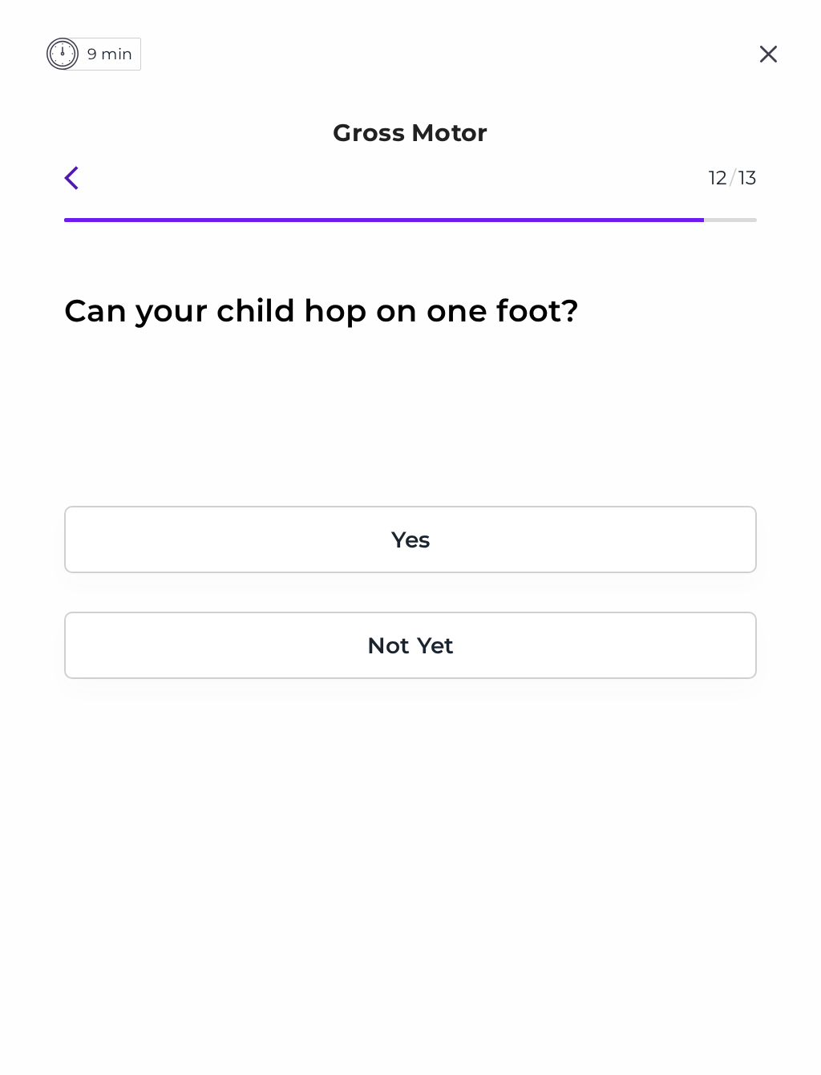
click at [540, 541] on div "Yes" at bounding box center [410, 539] width 692 height 67
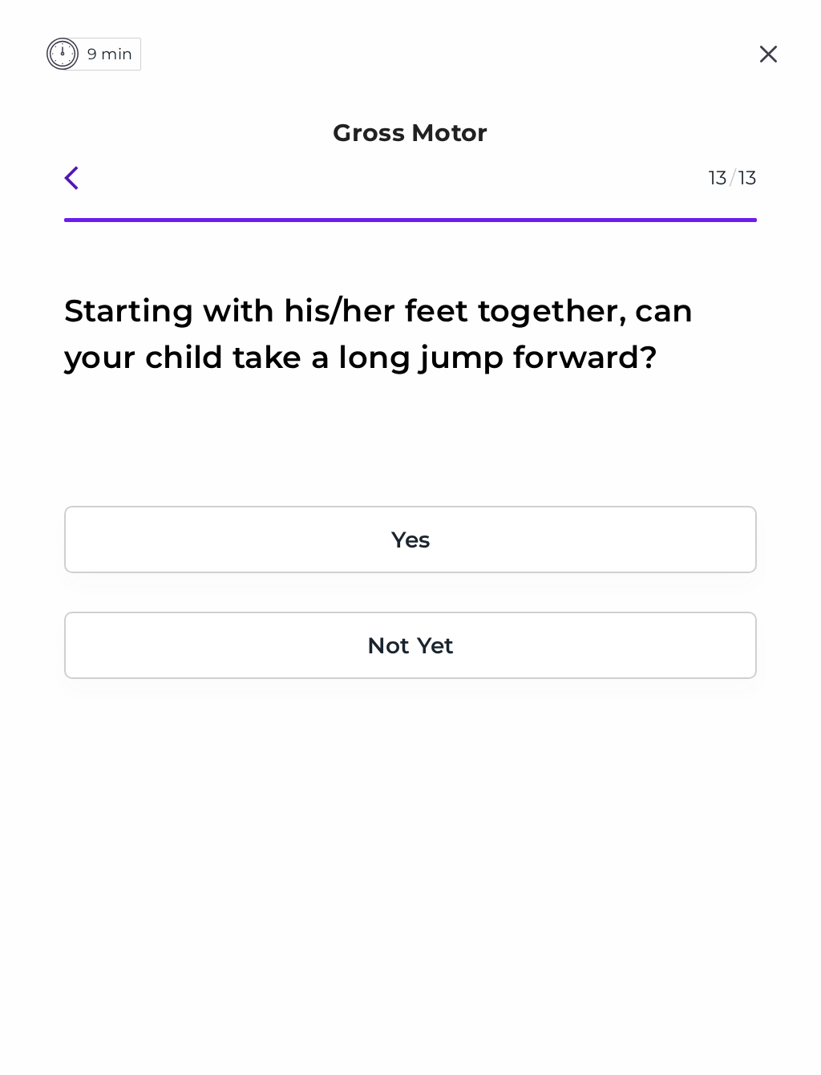
click at [485, 559] on div "Yes" at bounding box center [410, 539] width 692 height 67
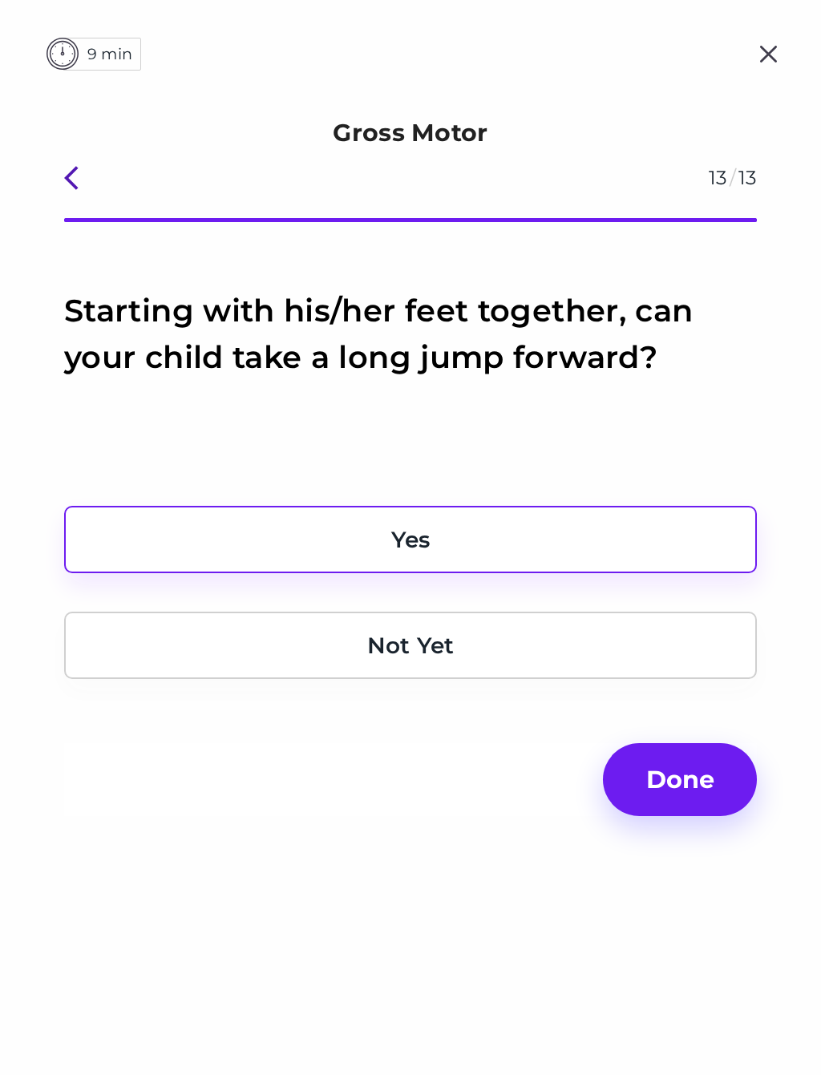
click at [688, 801] on span "Done" at bounding box center [680, 780] width 94 height 42
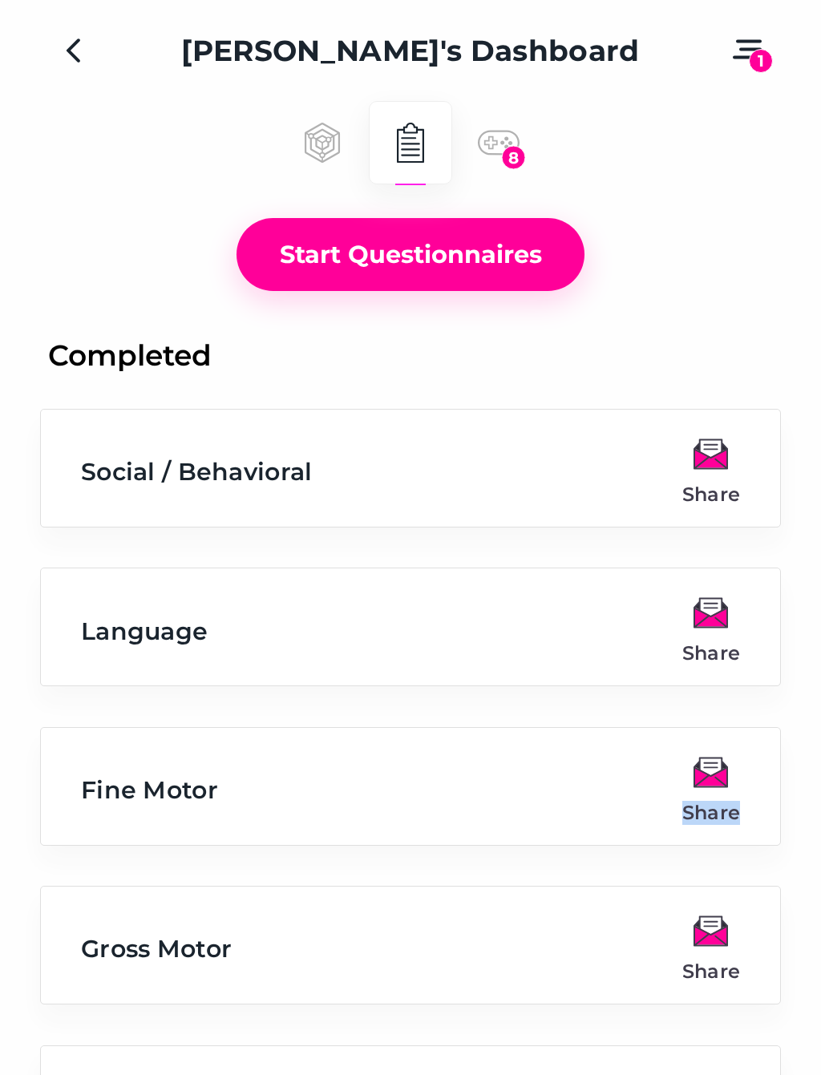
click at [535, 284] on button "Start Questionnaires" at bounding box center [410, 254] width 348 height 73
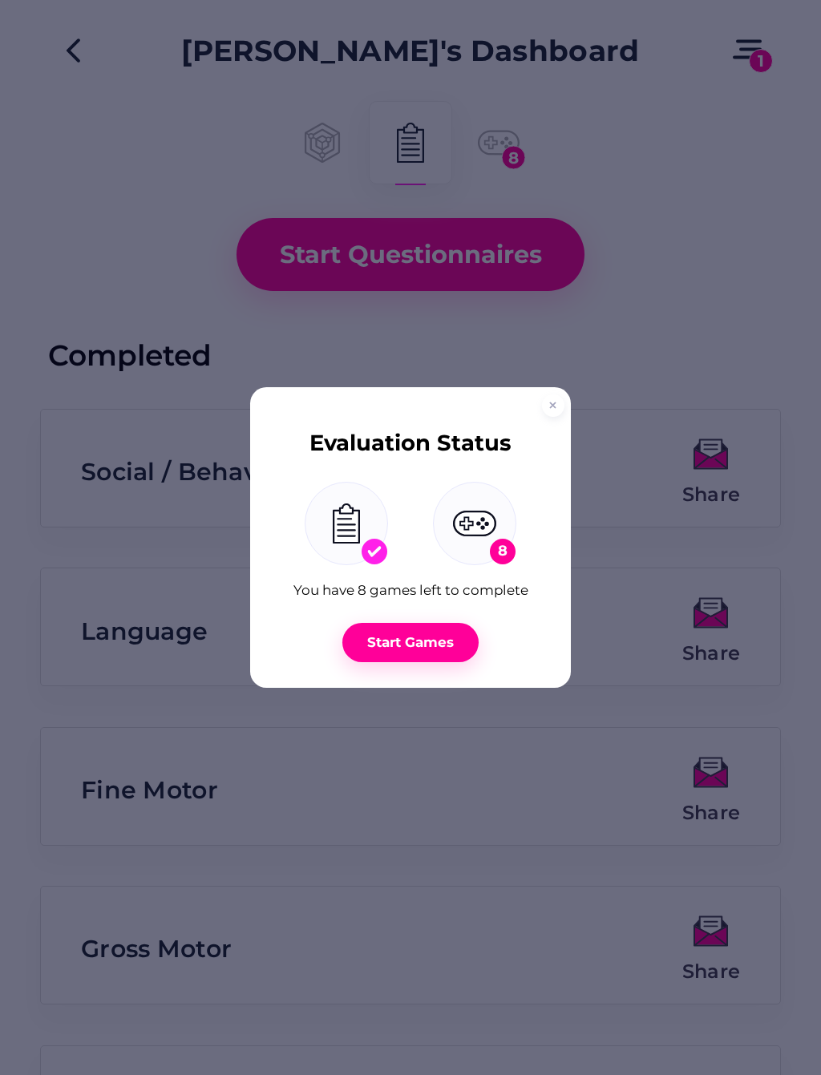
click at [446, 652] on div "Start Games" at bounding box center [410, 643] width 95 height 18
